Goal: Navigation & Orientation: Go to known website

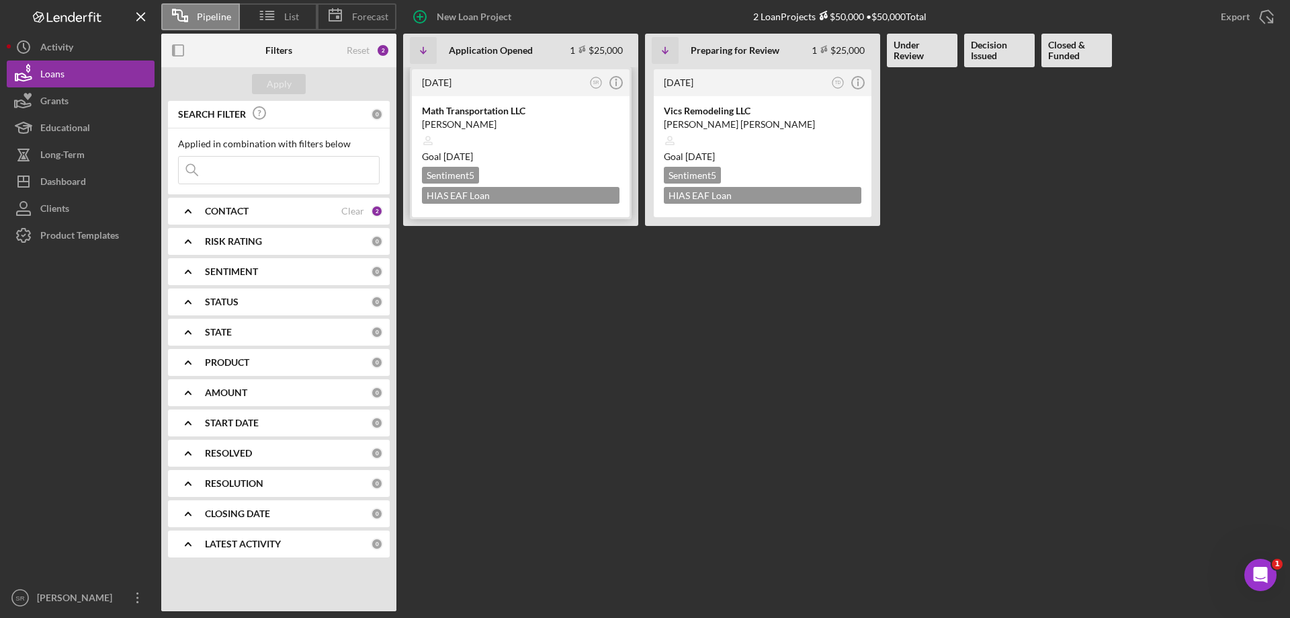
click at [473, 151] on time "[DATE]" at bounding box center [459, 156] width 30 height 11
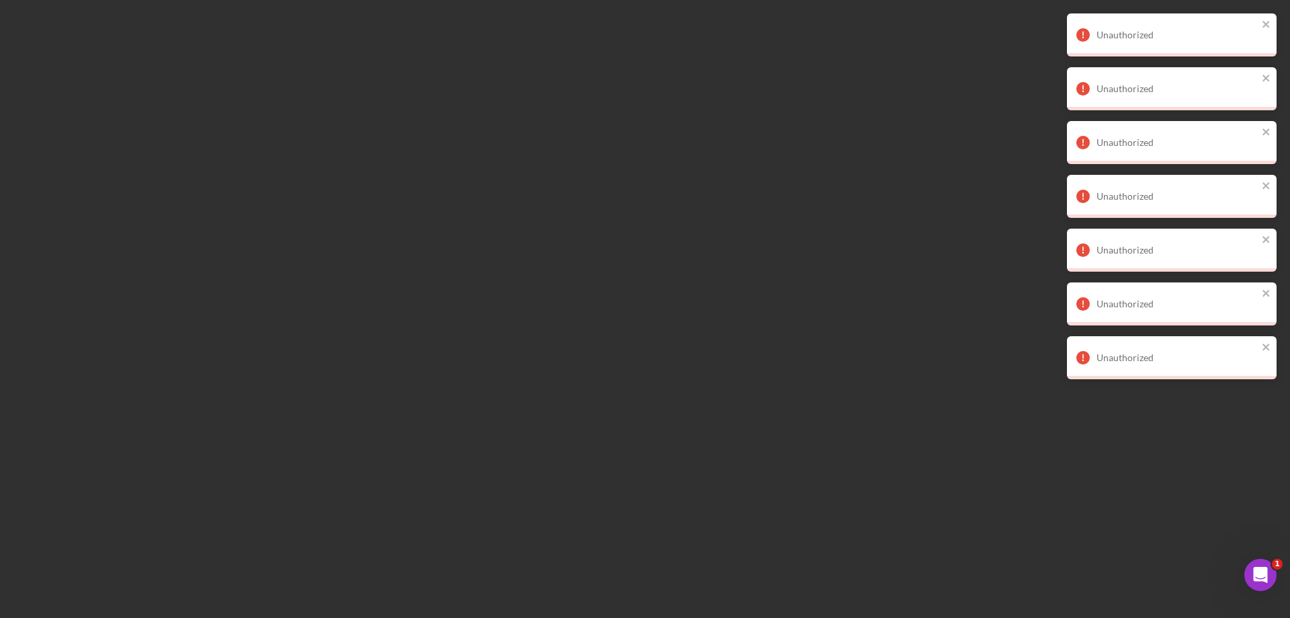
click at [562, 433] on div at bounding box center [645, 309] width 1290 height 618
